Goal: Navigation & Orientation: Find specific page/section

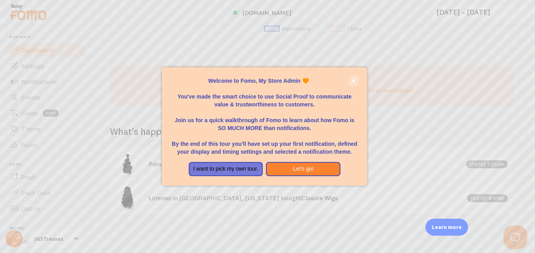
click at [355, 77] on button "close," at bounding box center [353, 81] width 8 height 8
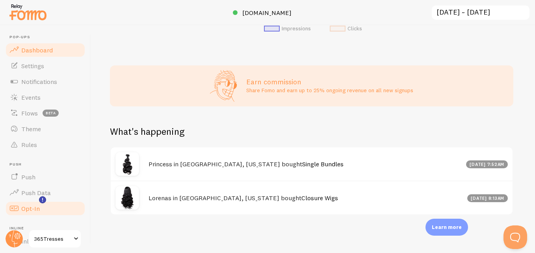
scroll to position [88, 0]
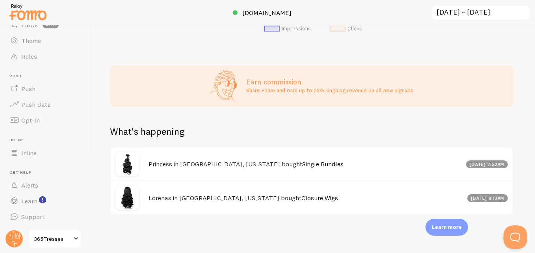
click at [74, 239] on span at bounding box center [75, 238] width 9 height 9
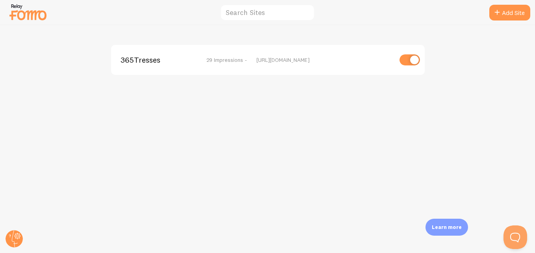
click at [29, 5] on img at bounding box center [27, 12] width 39 height 20
click at [26, 14] on img at bounding box center [27, 12] width 39 height 20
click at [221, 58] on span "29 Impressions -" at bounding box center [226, 59] width 41 height 7
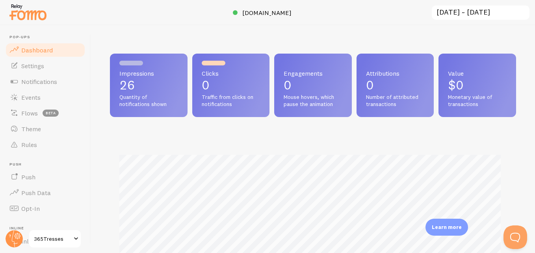
scroll to position [207, 400]
click at [49, 63] on link "Settings" at bounding box center [45, 66] width 81 height 16
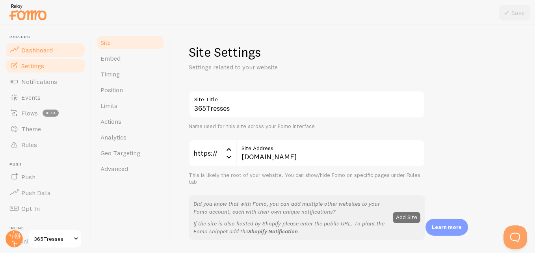
click at [55, 56] on link "Dashboard" at bounding box center [45, 50] width 81 height 16
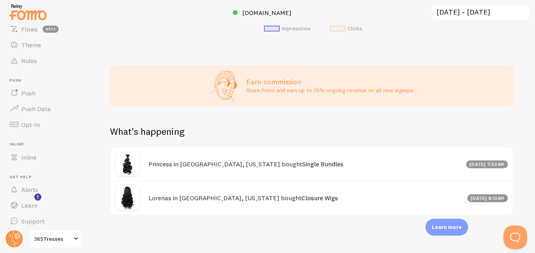
scroll to position [88, 0]
